Goal: Transaction & Acquisition: Purchase product/service

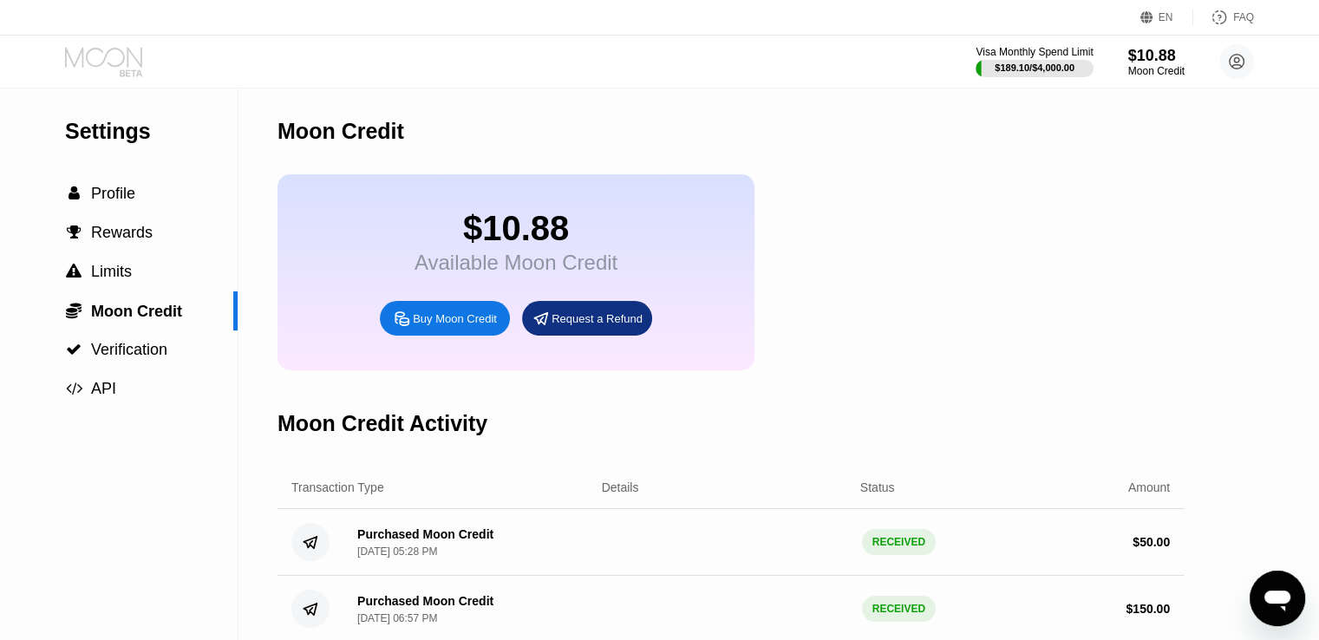
click at [125, 56] on icon at bounding box center [105, 62] width 81 height 30
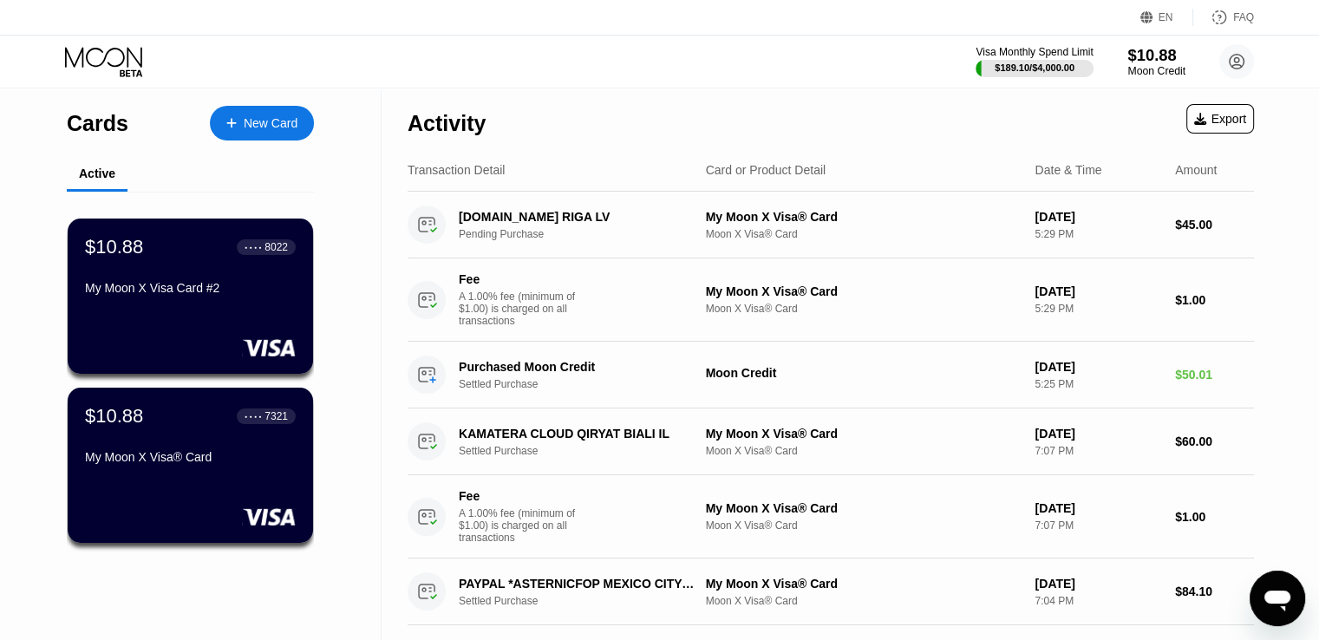
click at [1132, 59] on div "$10.88" at bounding box center [1156, 55] width 58 height 18
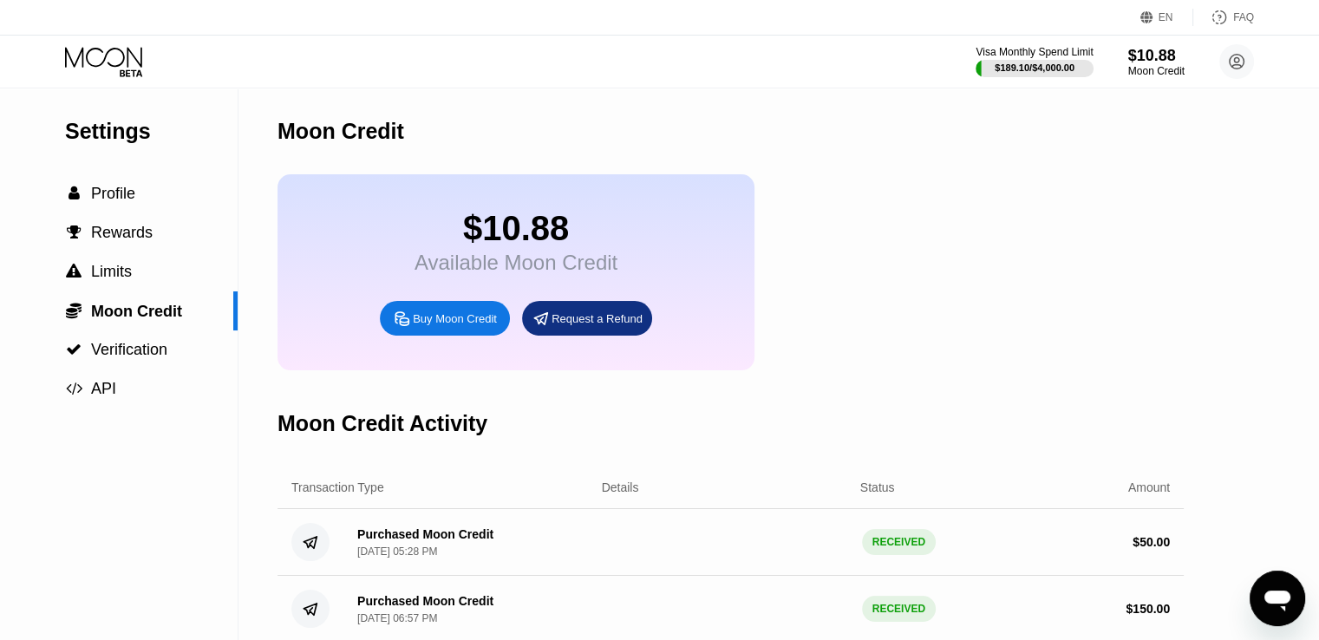
click at [434, 336] on div "Buy Moon Credit" at bounding box center [445, 318] width 130 height 35
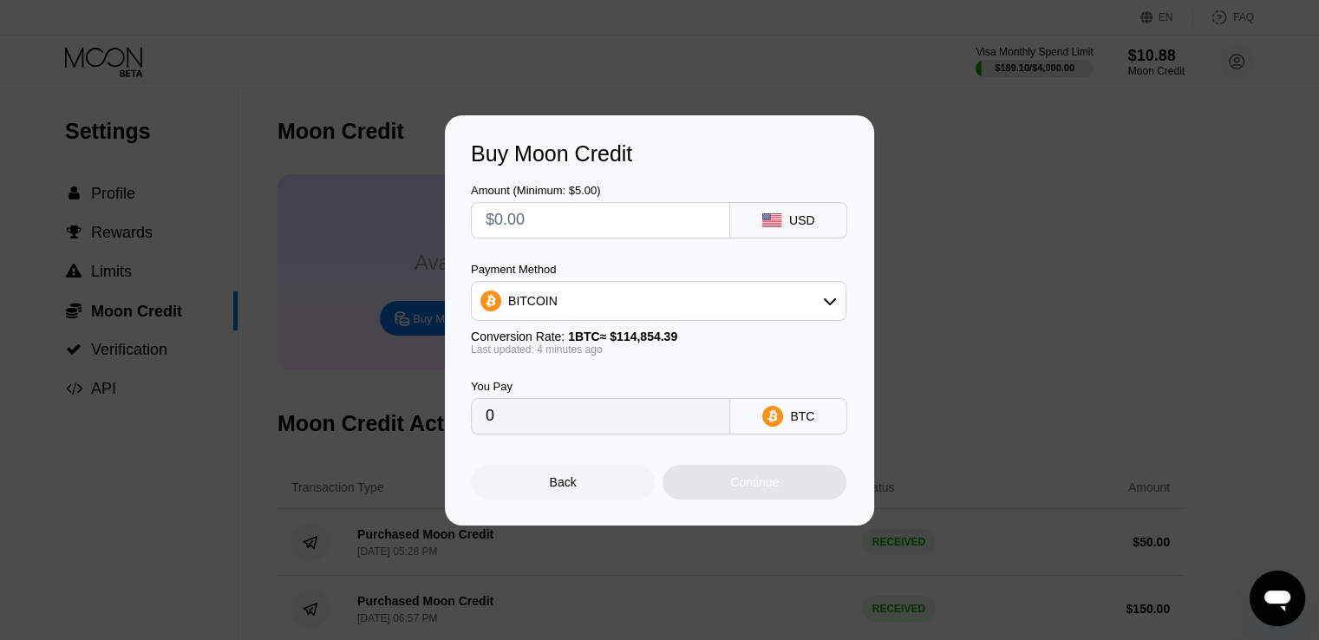
click at [561, 211] on input "text" at bounding box center [601, 220] width 230 height 35
type input "$2"
type input "0.00001742"
type input "$25"
type input "0.00021770"
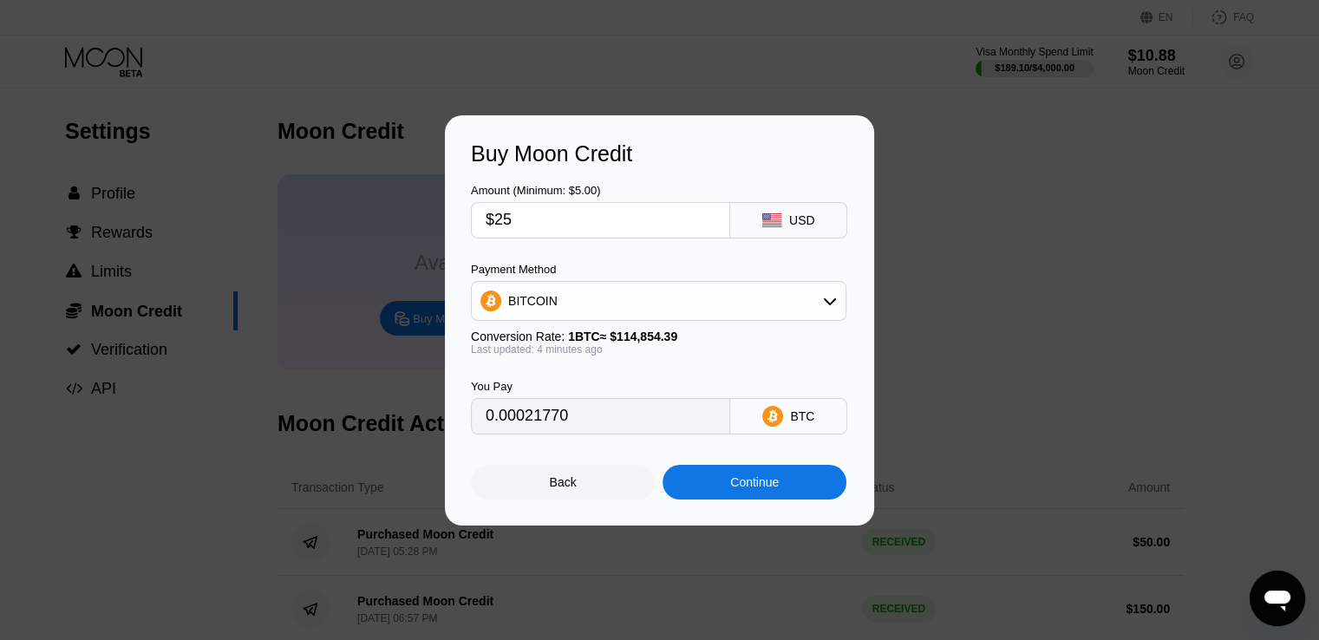
type input "$250"
type input "0.00217696"
type input "$250"
click at [548, 291] on div "BITCOIN" at bounding box center [659, 301] width 374 height 35
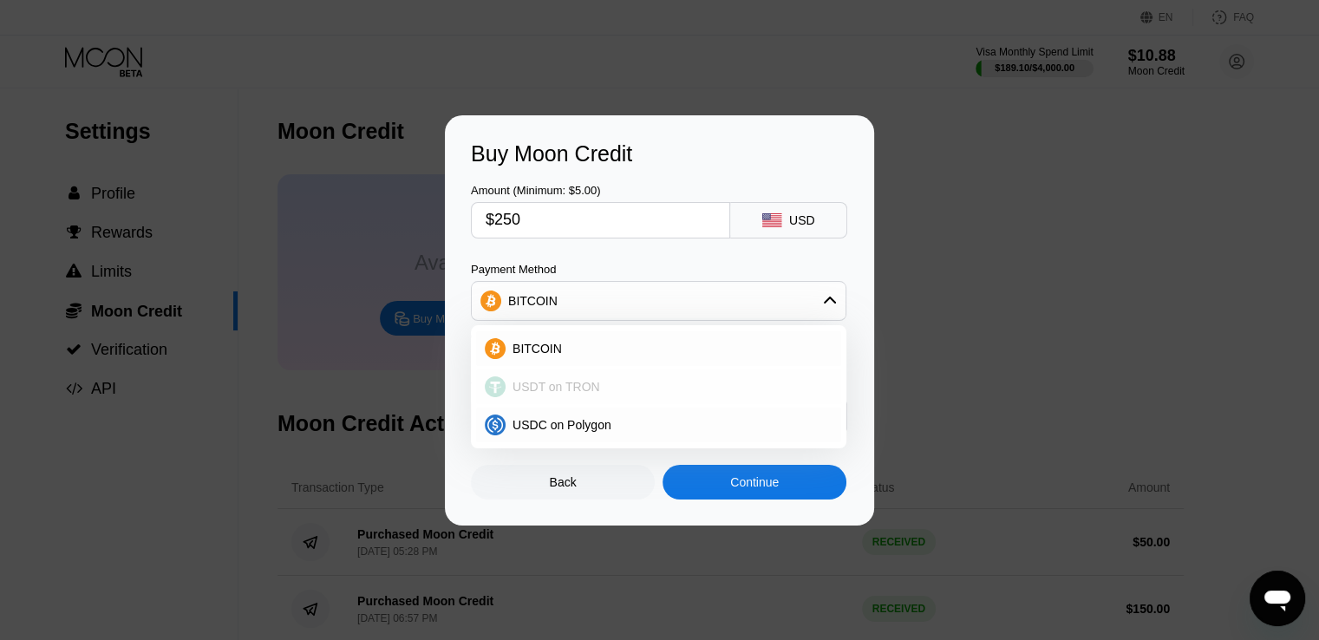
click at [559, 394] on span "USDT on TRON" at bounding box center [557, 387] width 88 height 14
type input "252.53"
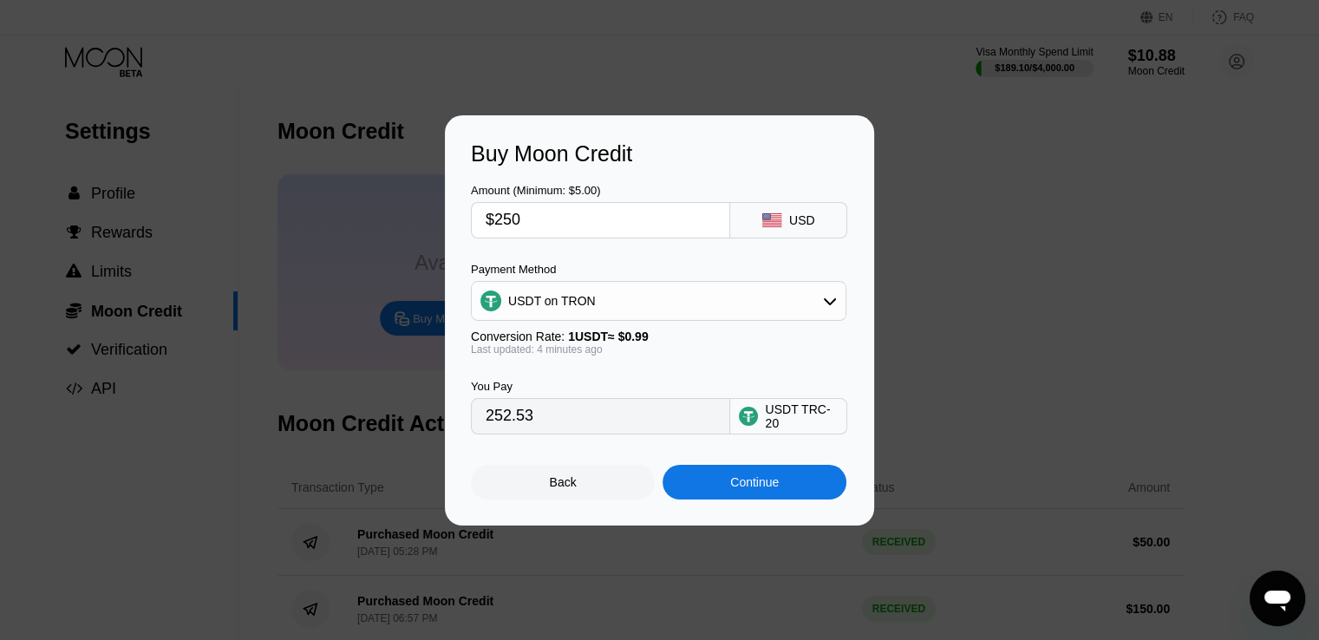
click at [756, 485] on div "Continue" at bounding box center [754, 482] width 49 height 14
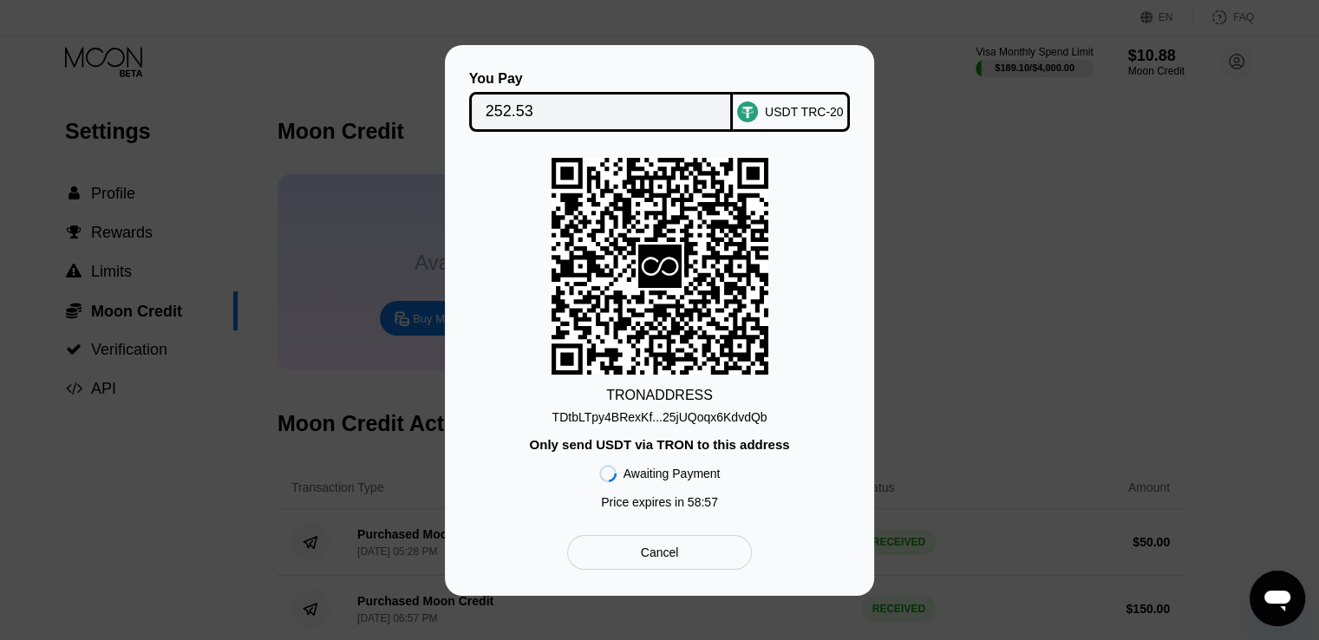
click at [726, 419] on div "TDtbLTpy4BRexKf...25jUQoqx6KdvdQb" at bounding box center [659, 417] width 215 height 14
click at [510, 112] on input "252.53" at bounding box center [602, 112] width 232 height 35
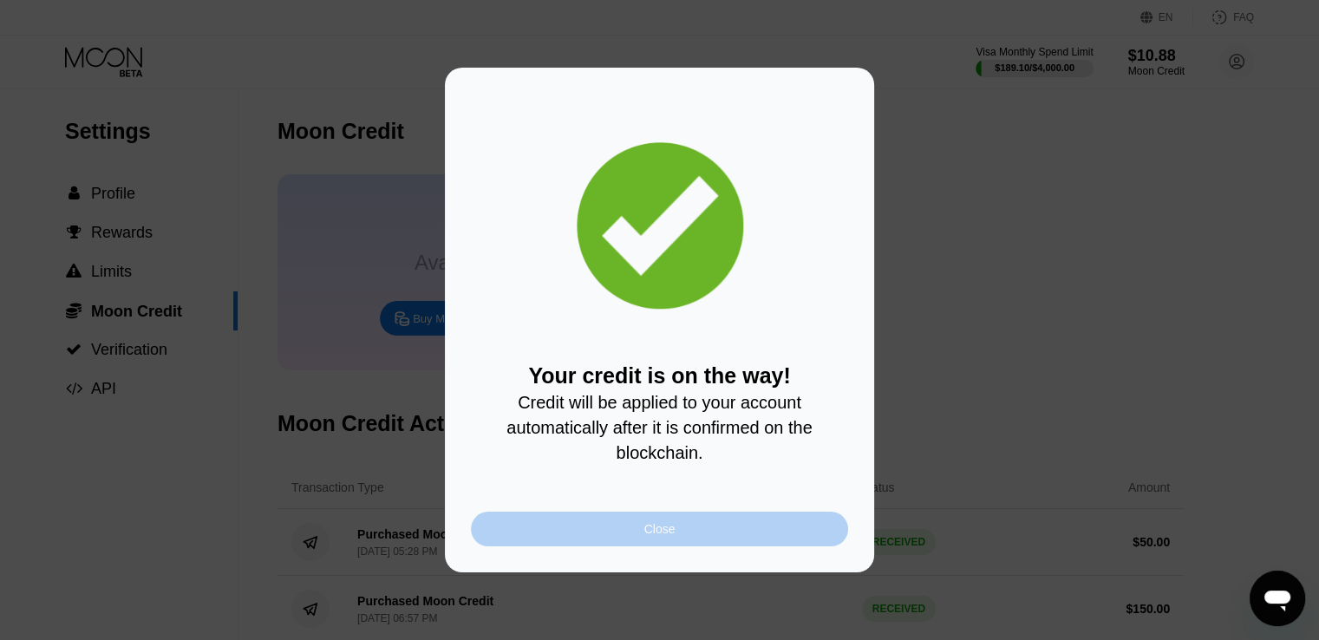
click at [627, 525] on div "Close" at bounding box center [659, 529] width 377 height 35
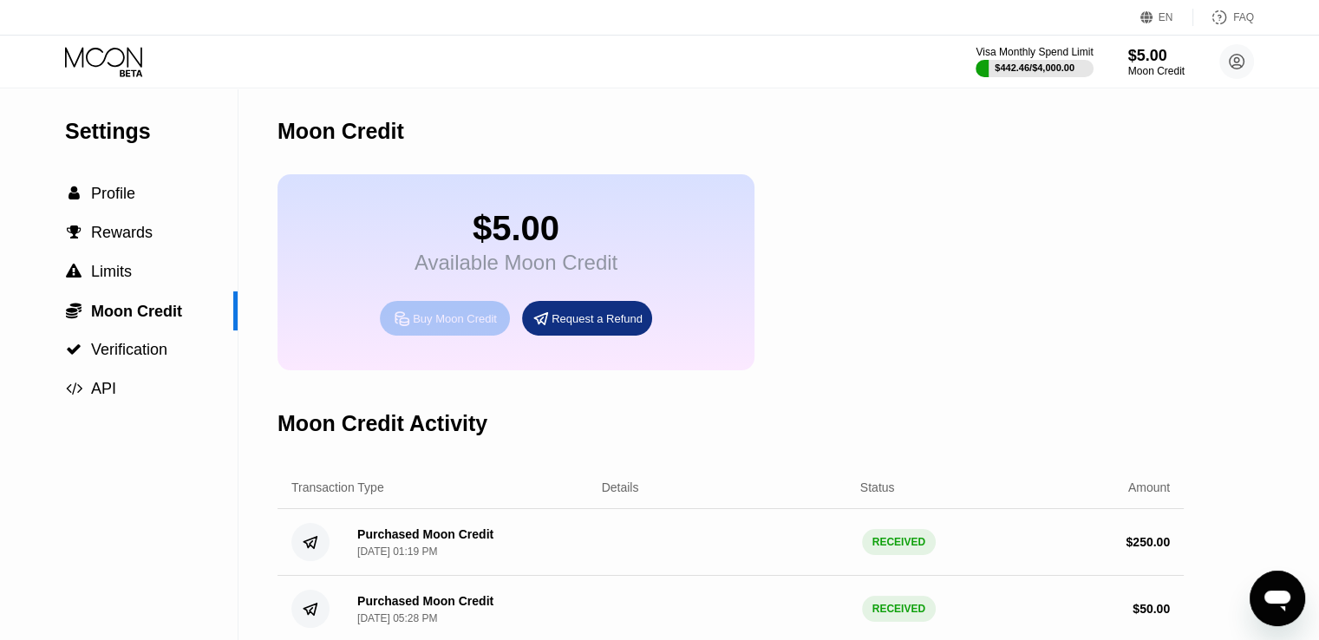
click at [459, 326] on div "Buy Moon Credit" at bounding box center [455, 318] width 84 height 15
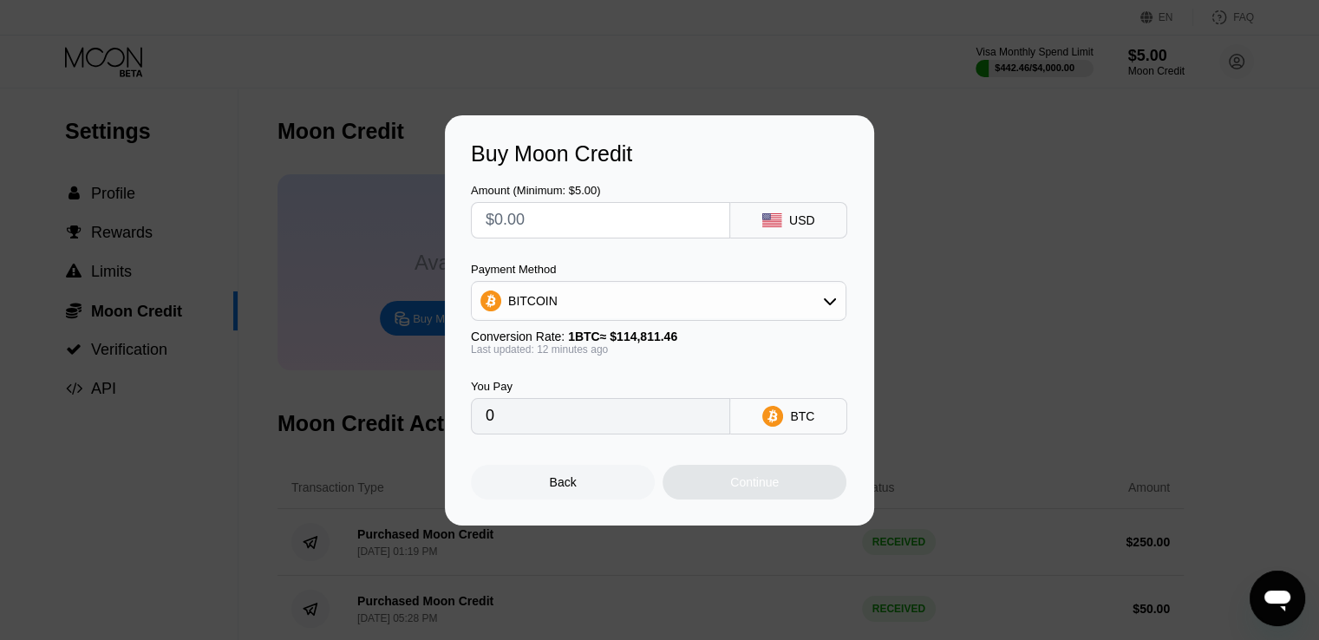
click at [559, 231] on input "text" at bounding box center [601, 220] width 230 height 35
type input "$1"
type input "0.00000871"
type input "$11"
type input "0.00009575"
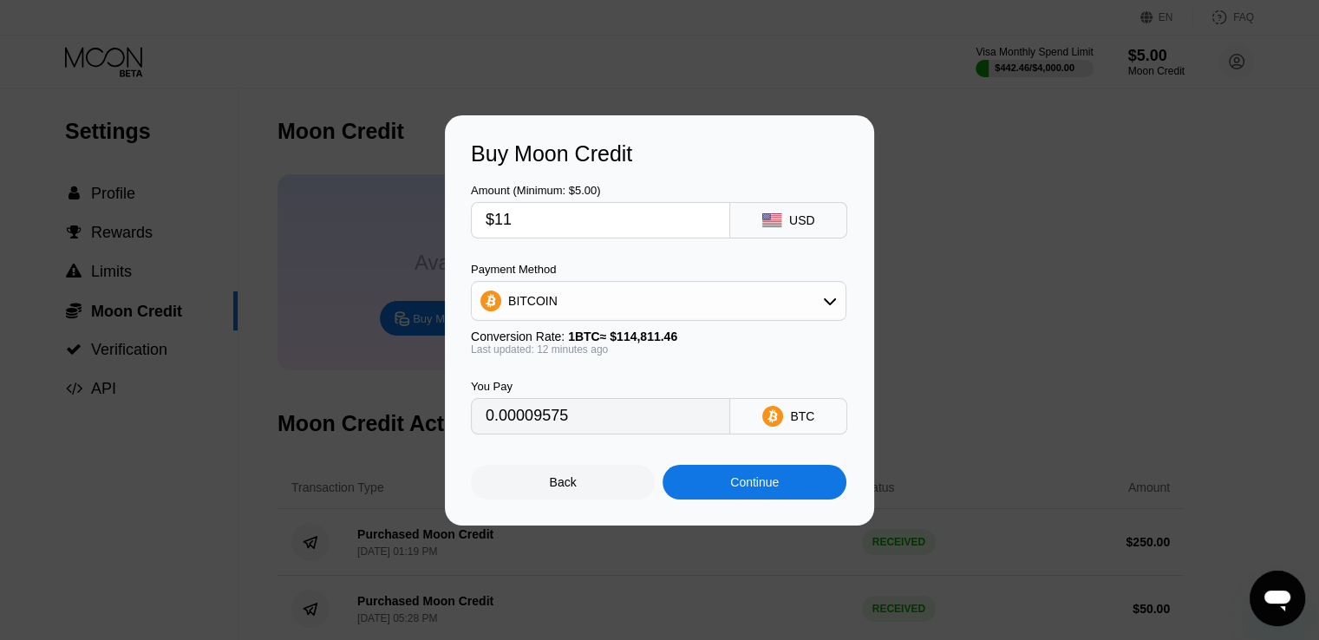
type input "$110"
type input "0.00095742"
click at [735, 477] on div "Continue" at bounding box center [755, 482] width 184 height 35
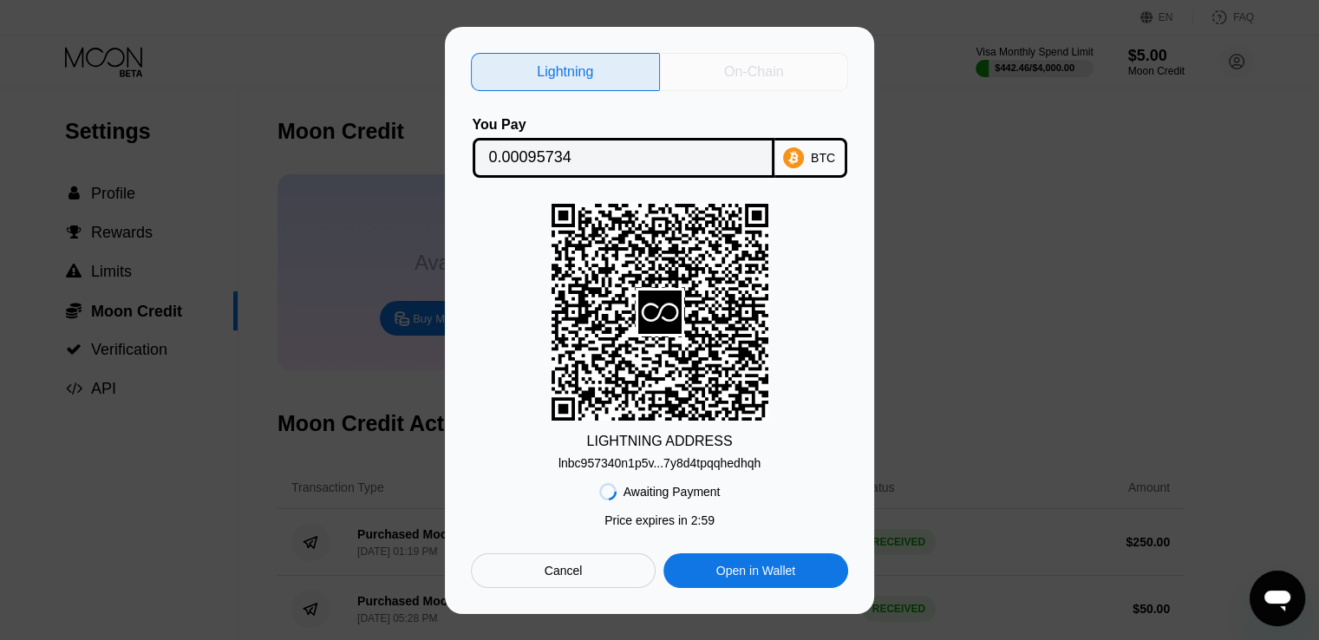
click at [743, 69] on div "On-Chain" at bounding box center [753, 71] width 59 height 17
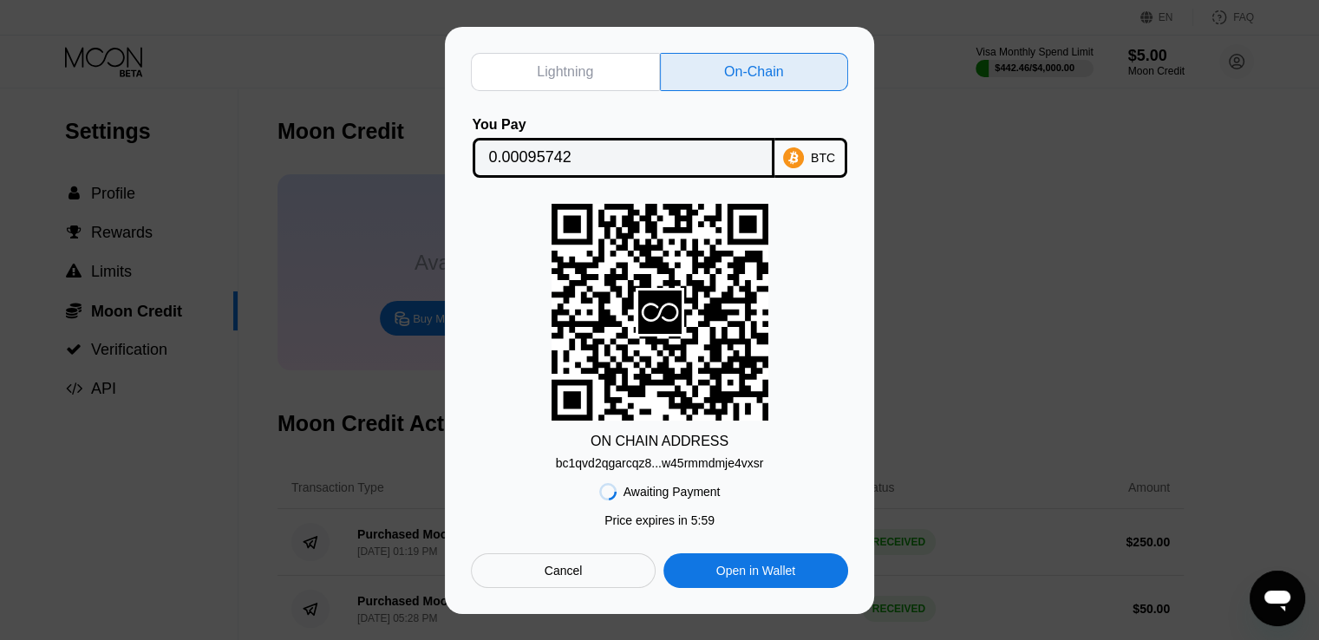
click at [690, 464] on div "bc1qvd2qgarcqz8...w45rmmdmje4vxsr" at bounding box center [660, 463] width 208 height 14
click at [537, 153] on input "0.00095742" at bounding box center [623, 157] width 269 height 35
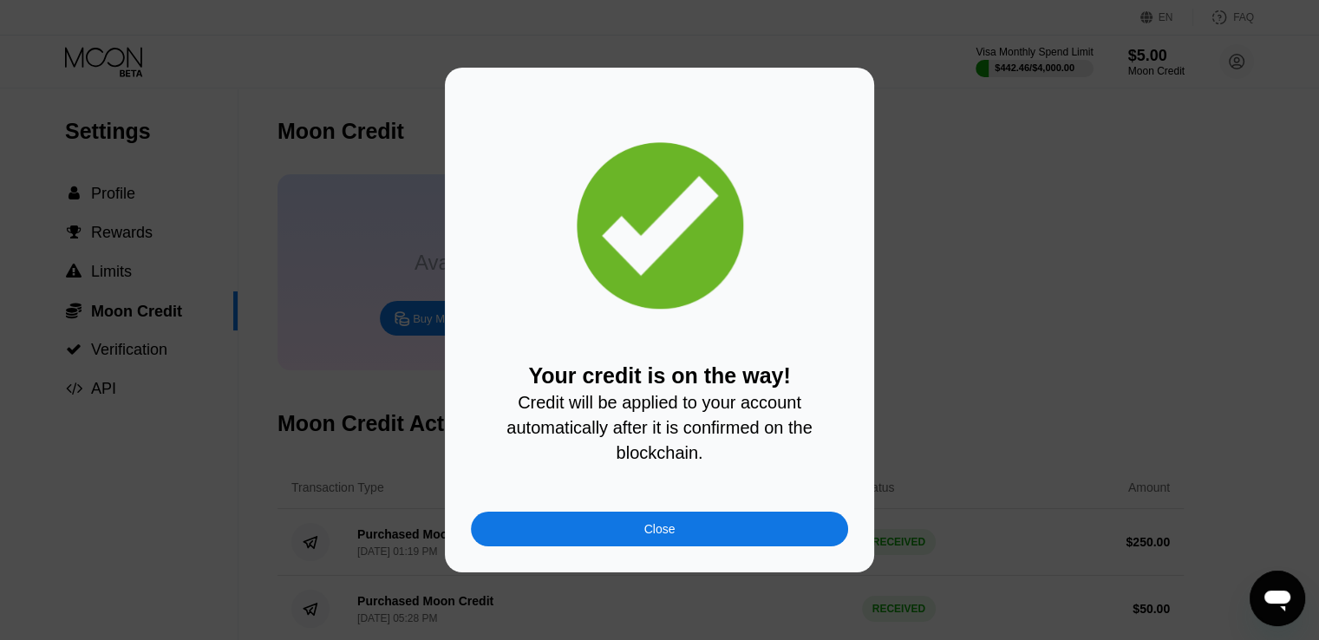
click at [687, 537] on div "Close" at bounding box center [659, 529] width 377 height 35
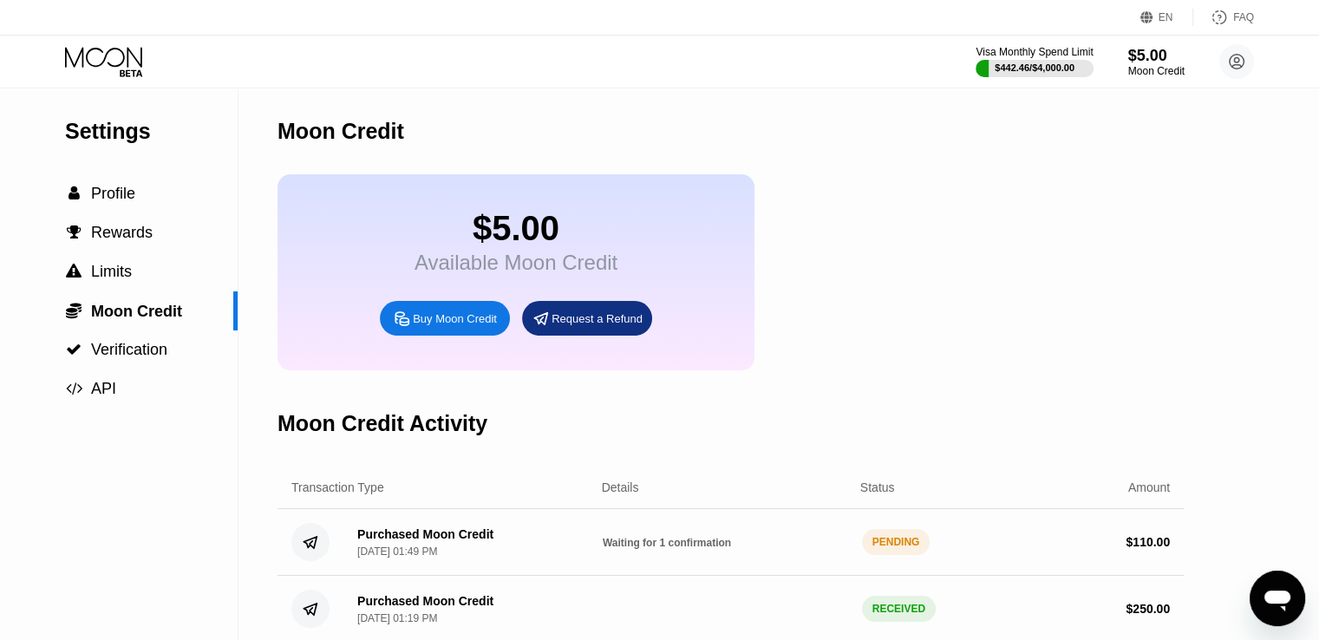
click at [927, 264] on div "$5.00 Available Moon Credit Buy Moon Credit Request a Refund" at bounding box center [731, 272] width 906 height 196
click at [465, 326] on div "Buy Moon Credit" at bounding box center [455, 318] width 84 height 15
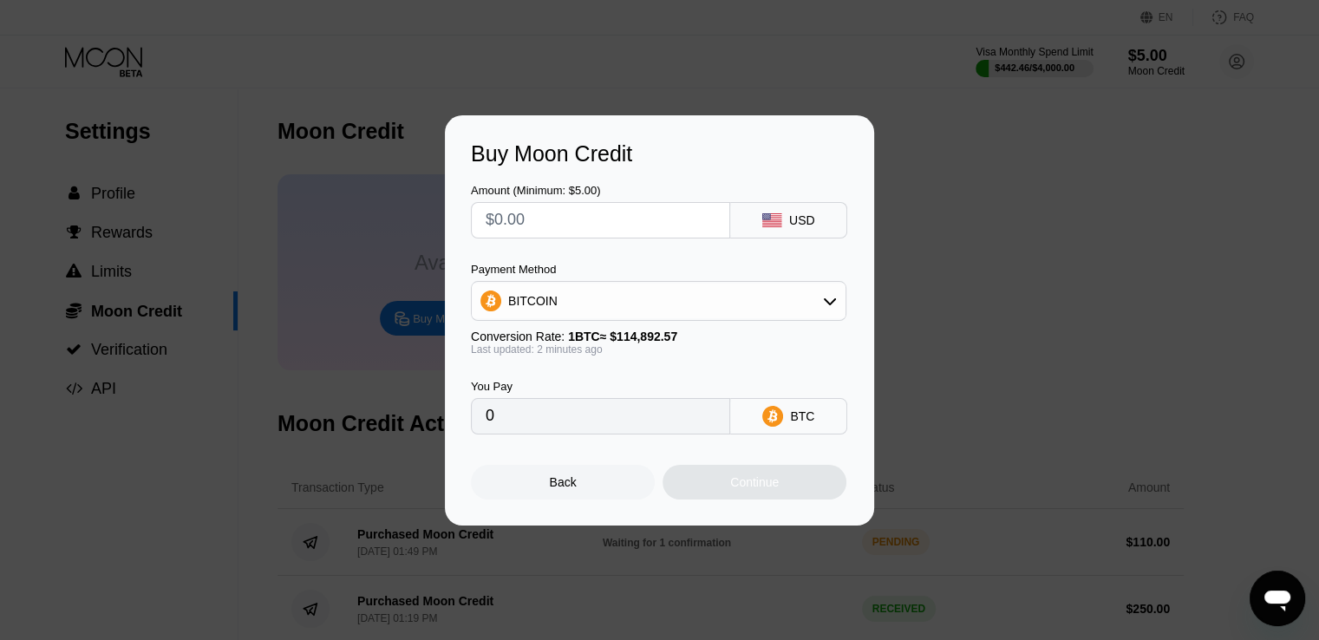
click at [595, 226] on input "text" at bounding box center [601, 220] width 230 height 35
type input "$70"
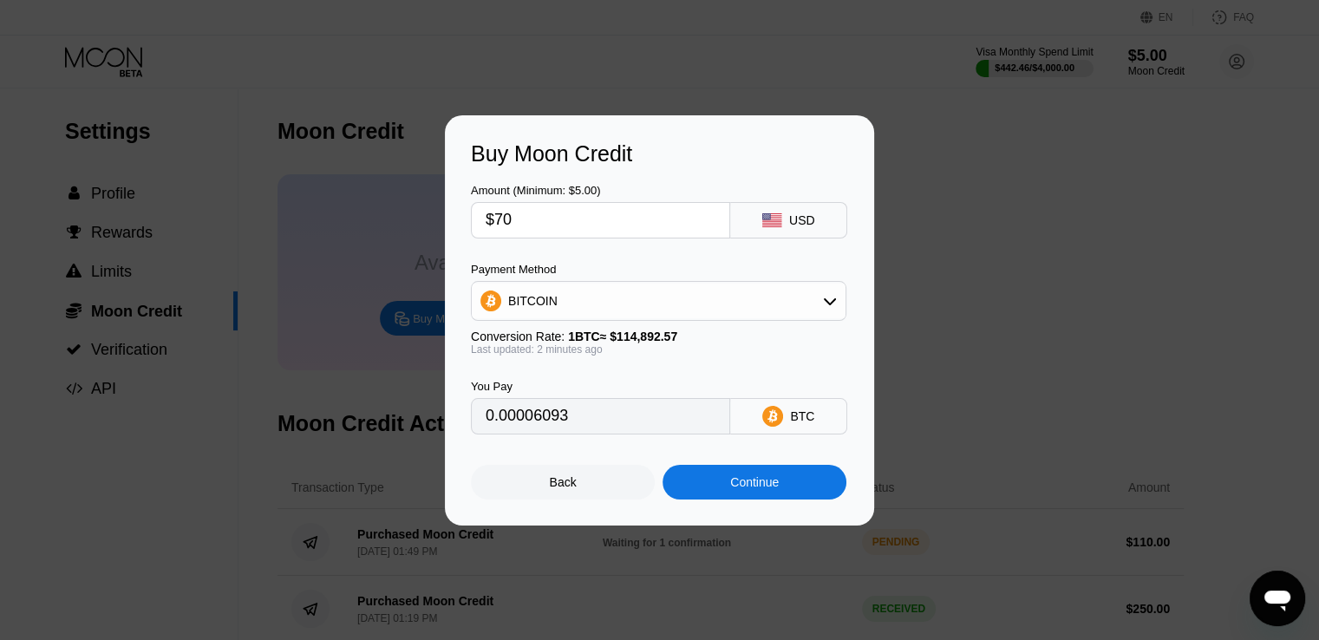
type input "0.00060927"
type input "$70"
click at [564, 311] on div "BITCOIN" at bounding box center [659, 301] width 374 height 35
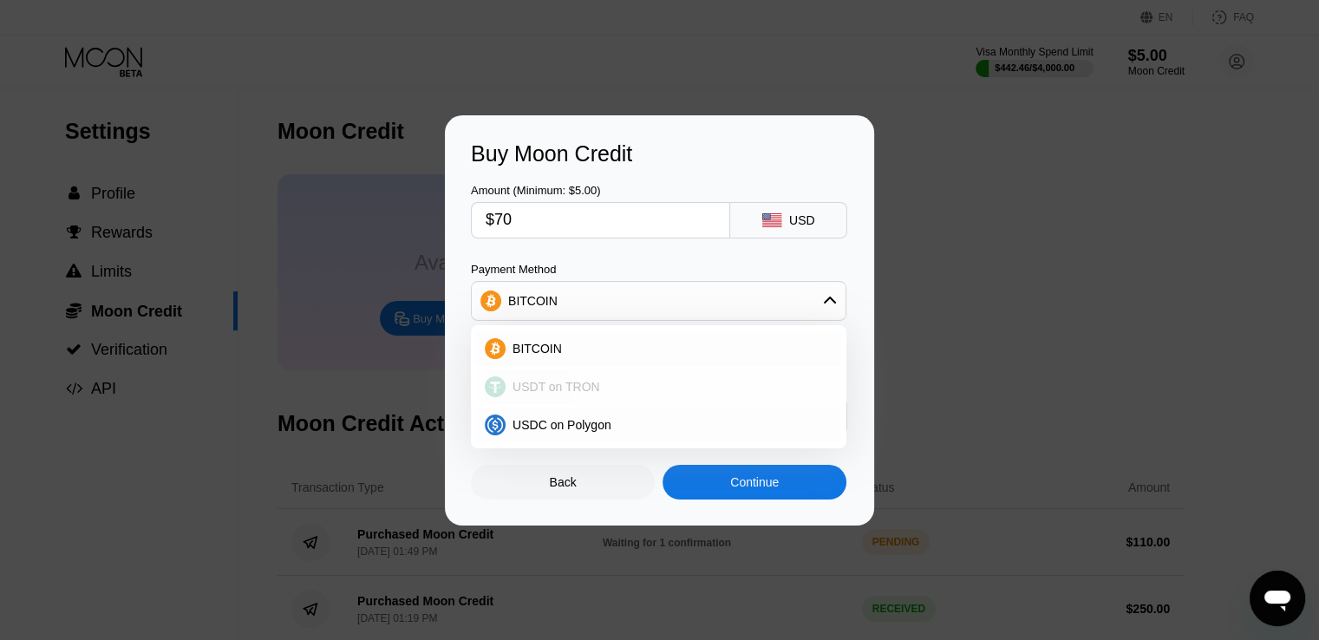
click at [561, 384] on span "USDT on TRON" at bounding box center [557, 387] width 88 height 14
type input "70.71"
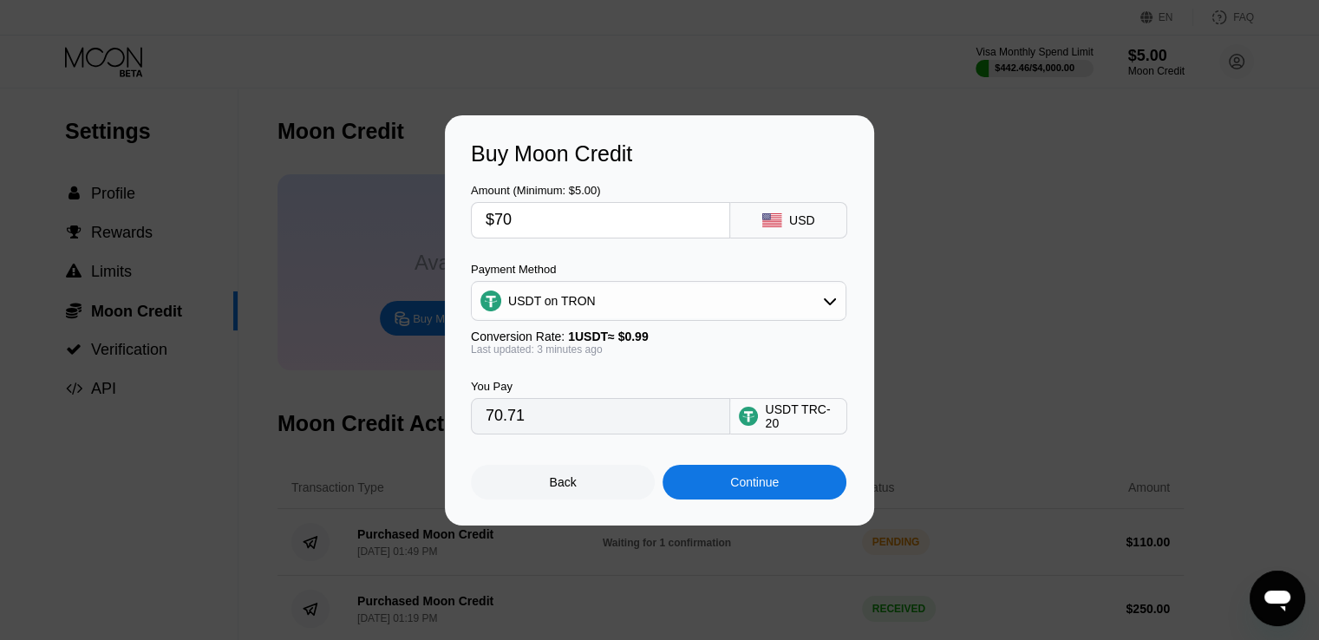
click at [750, 486] on div "Continue" at bounding box center [754, 482] width 49 height 14
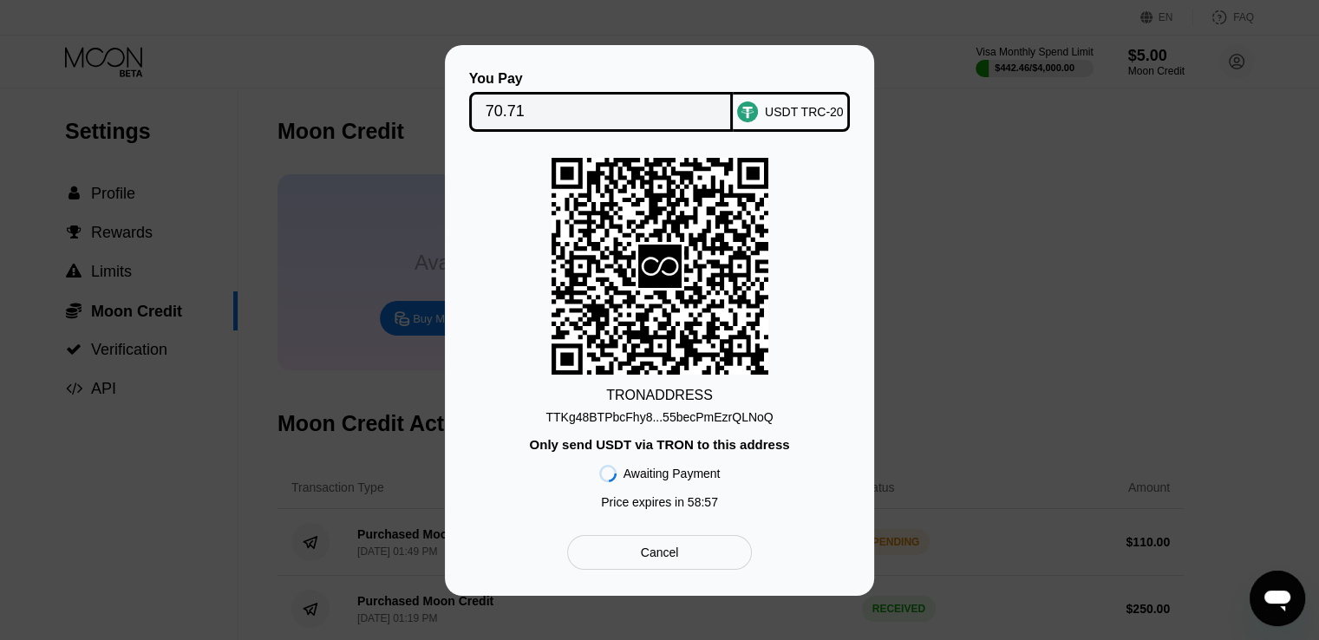
click at [688, 411] on div "TTKg48BTPbcFhy8...55becPmEzrQLNoQ" at bounding box center [659, 417] width 227 height 14
click at [508, 111] on input "70.71" at bounding box center [602, 112] width 232 height 35
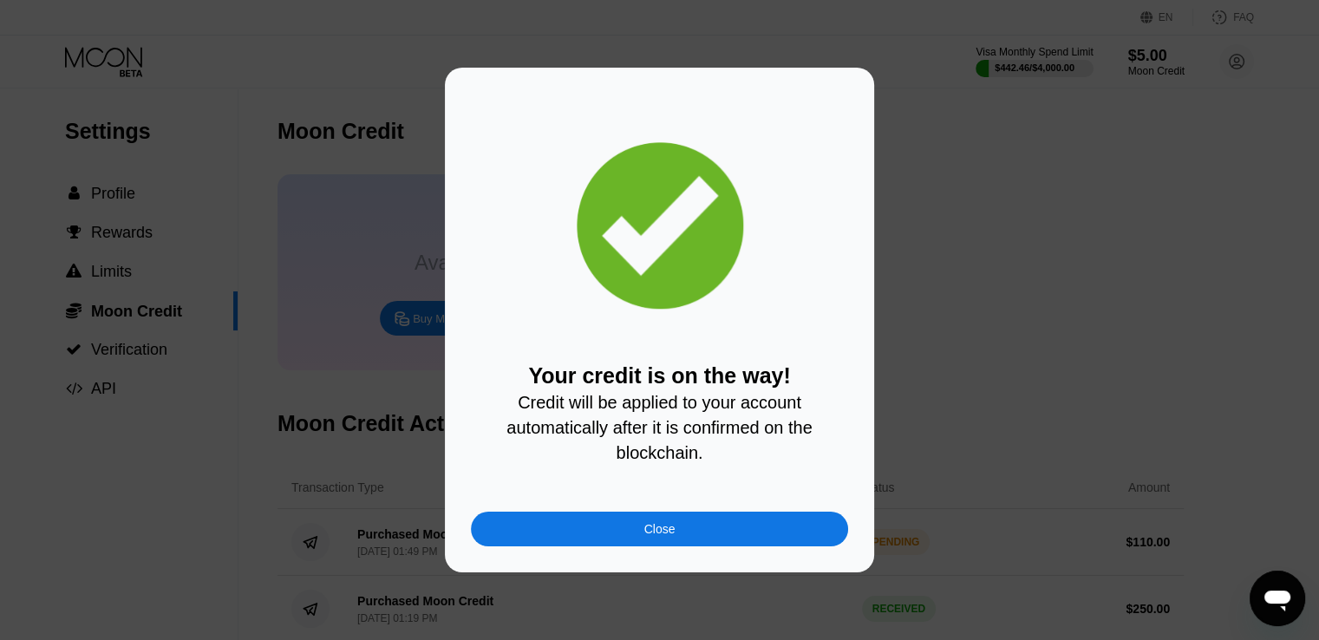
click at [685, 528] on div "Close" at bounding box center [659, 529] width 377 height 35
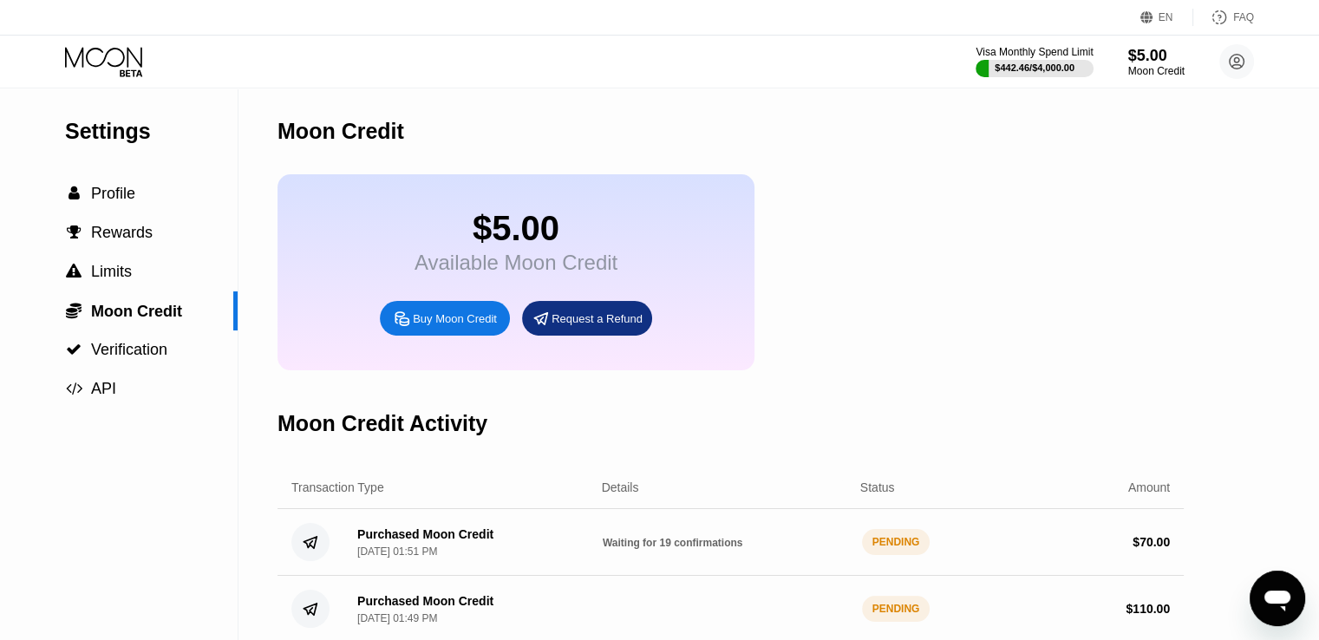
click at [88, 47] on icon at bounding box center [105, 62] width 81 height 30
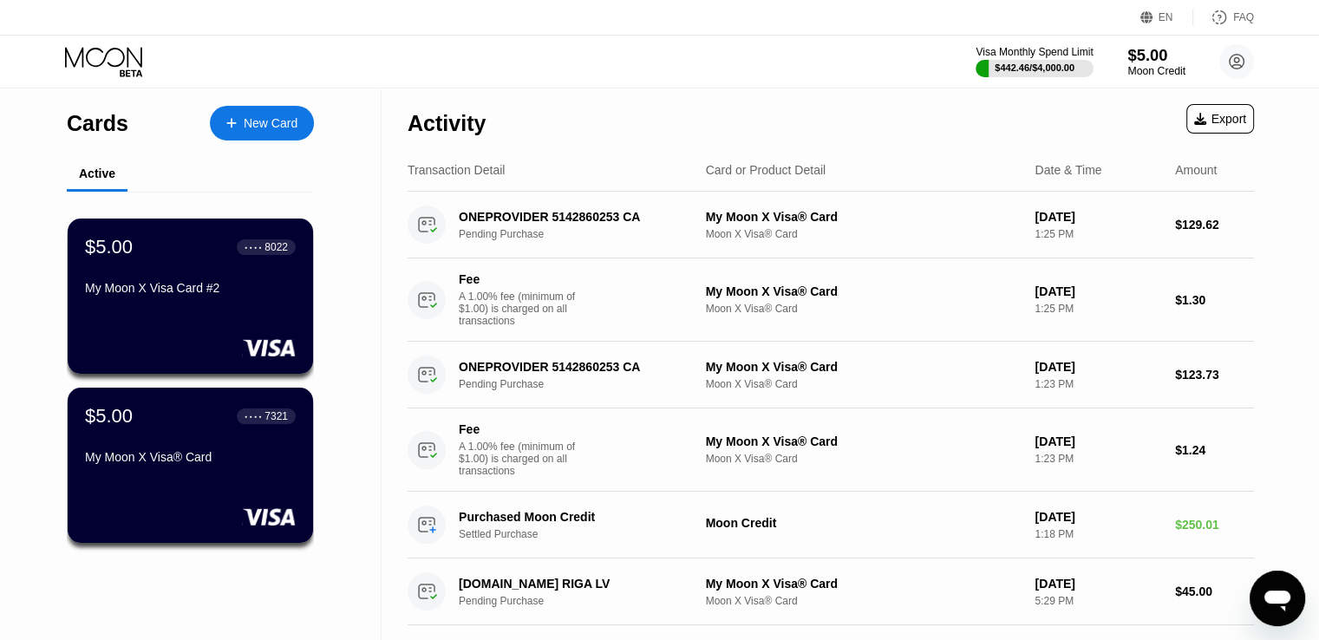
click at [1153, 56] on div "$5.00" at bounding box center [1156, 55] width 58 height 18
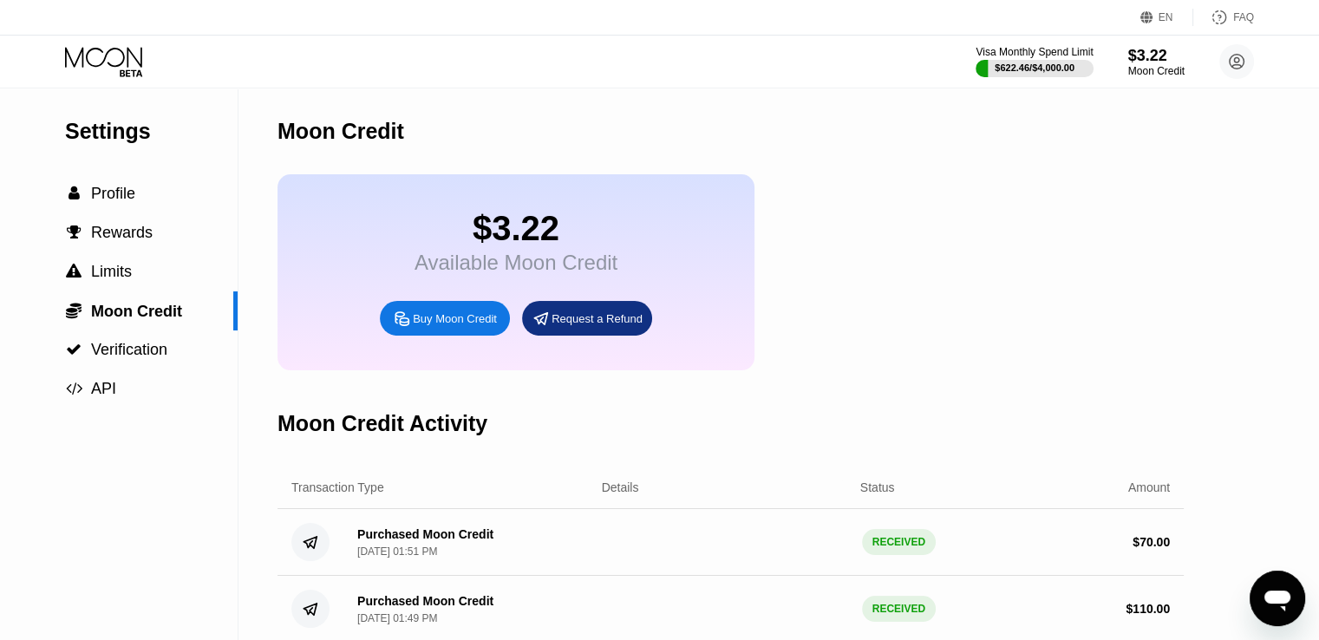
click at [111, 68] on icon at bounding box center [105, 62] width 81 height 30
